Goal: Check status: Check status

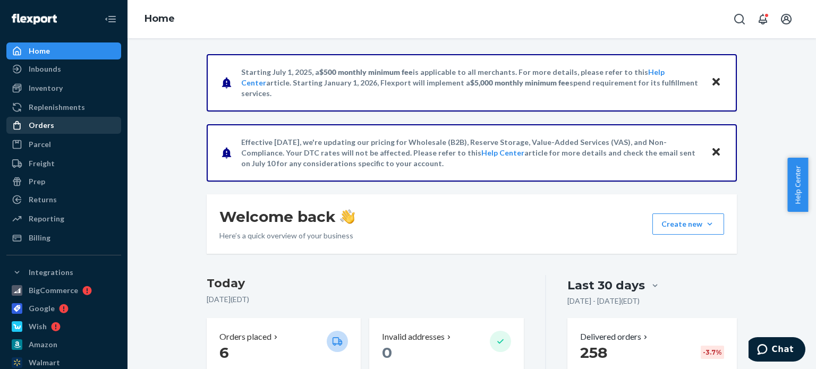
click at [58, 127] on div "Orders" at bounding box center [63, 125] width 113 height 15
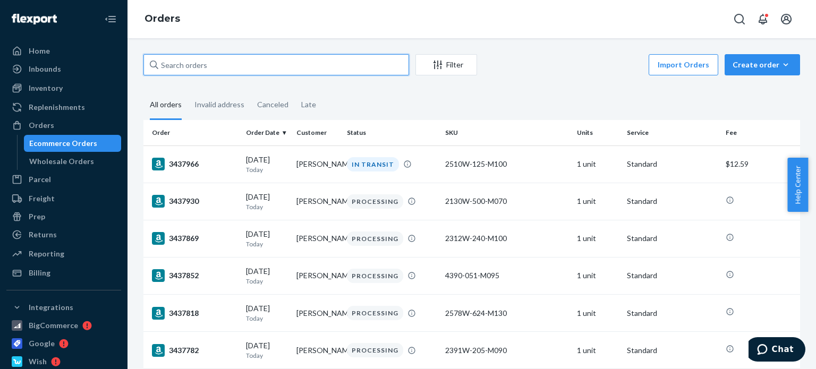
click at [188, 65] on input "text" at bounding box center [276, 64] width 266 height 21
type input "3436169"
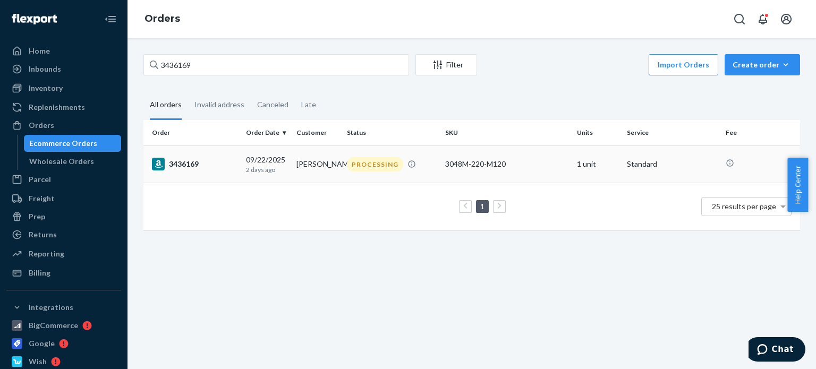
click at [218, 171] on td "3436169" at bounding box center [192, 164] width 98 height 37
